Goal: Transaction & Acquisition: Purchase product/service

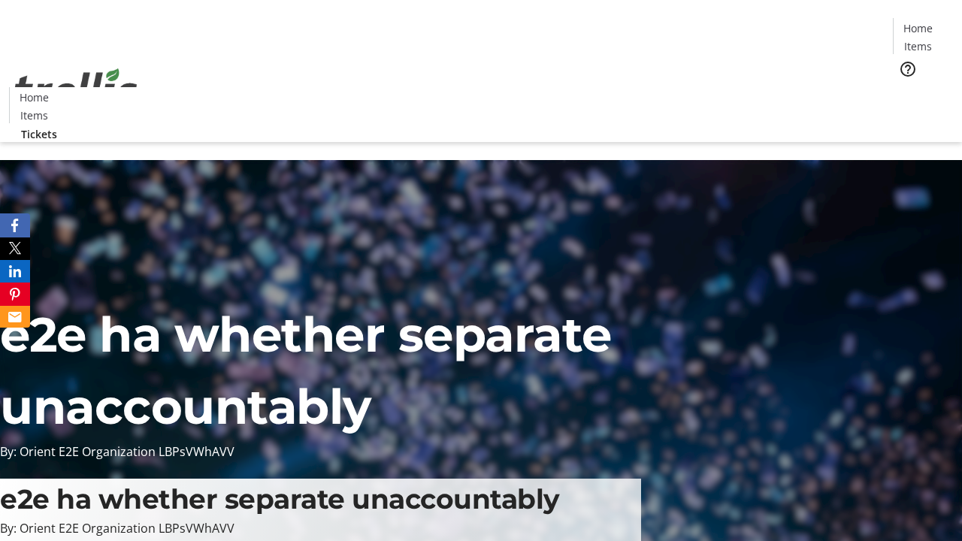
click at [905, 87] on span "Tickets" at bounding box center [923, 95] width 36 height 16
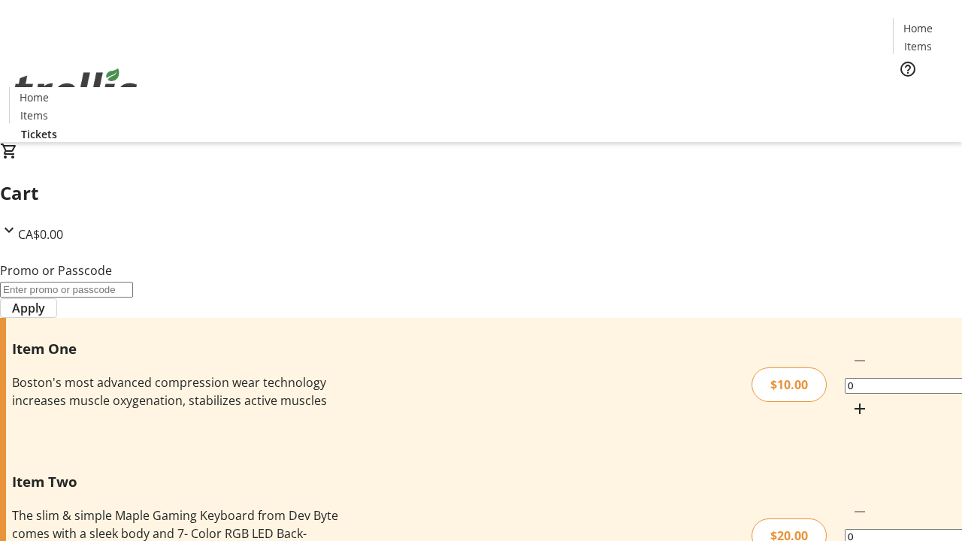
click at [851, 400] on mat-icon "Increment by one" at bounding box center [860, 409] width 18 height 18
type input "1"
